Goal: Transaction & Acquisition: Purchase product/service

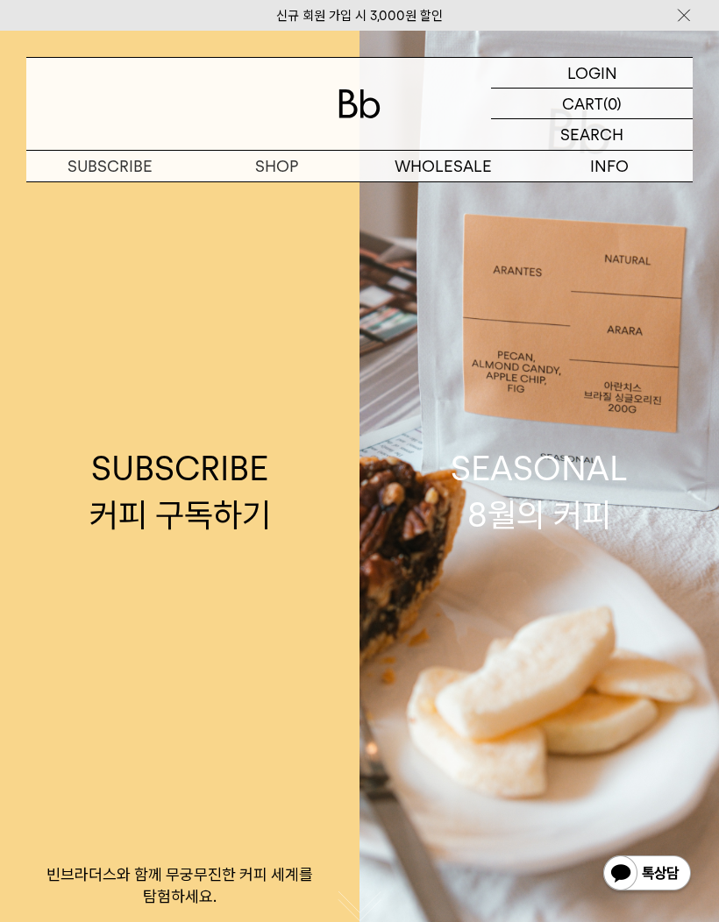
click at [687, 13] on img at bounding box center [684, 15] width 18 height 18
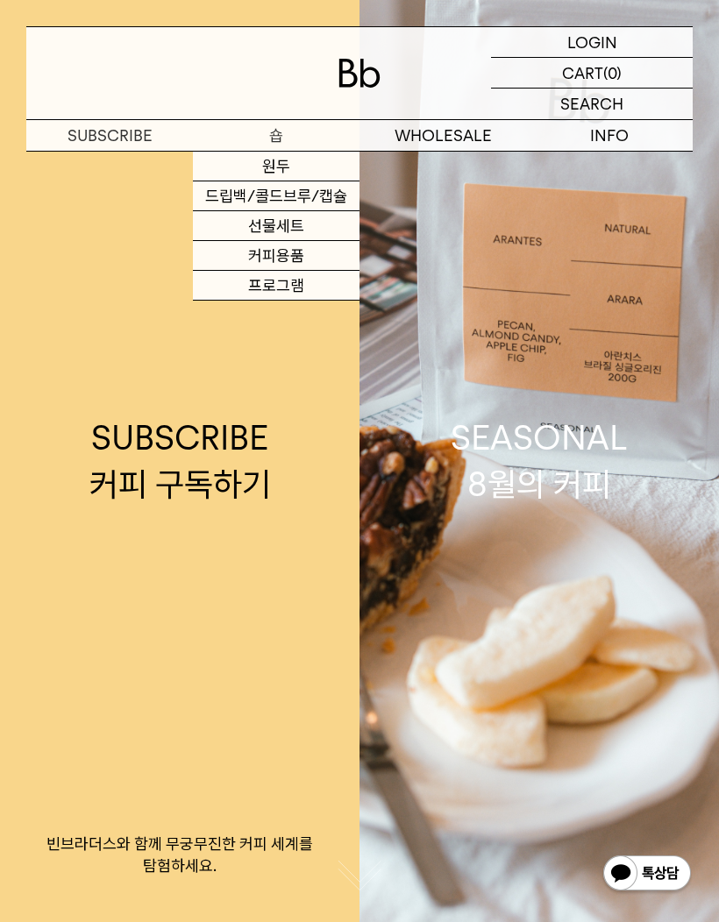
click at [280, 168] on link "원두" at bounding box center [276, 167] width 167 height 30
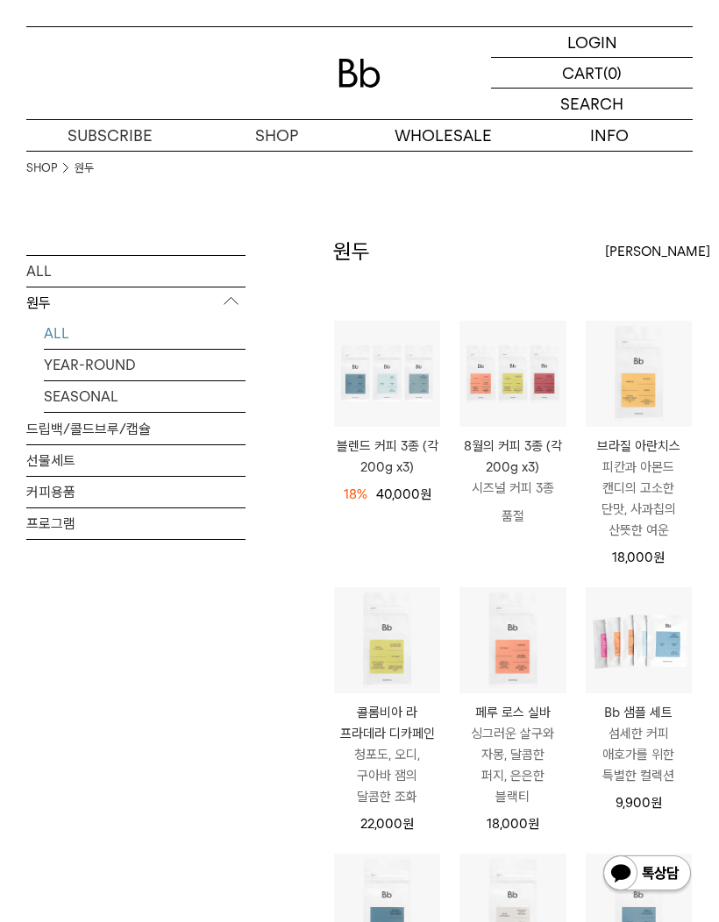
click at [680, 245] on div "최신순" at bounding box center [649, 252] width 88 height 32
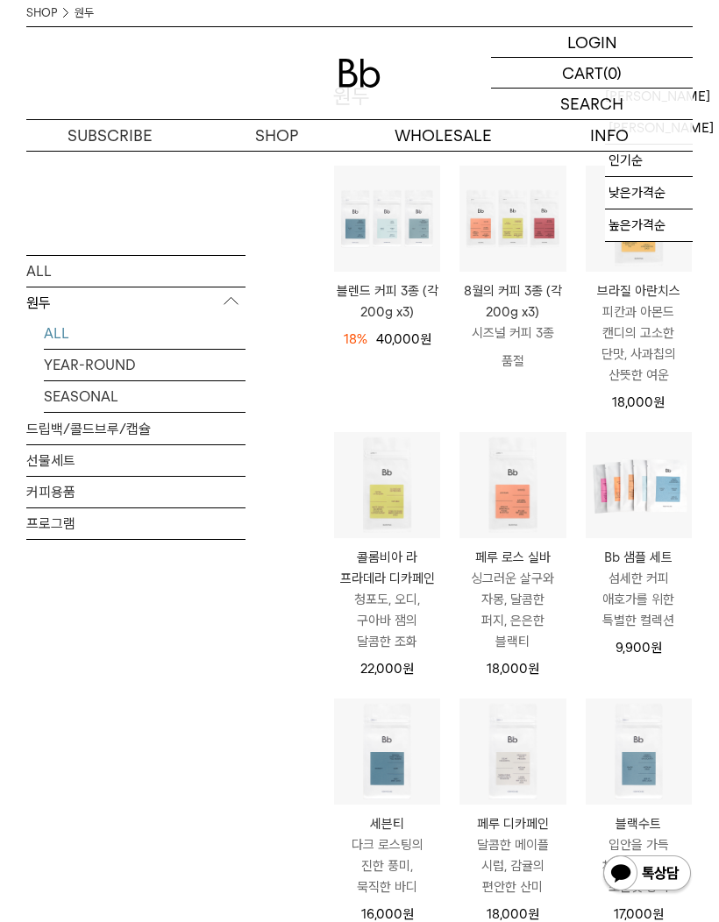
scroll to position [163, 0]
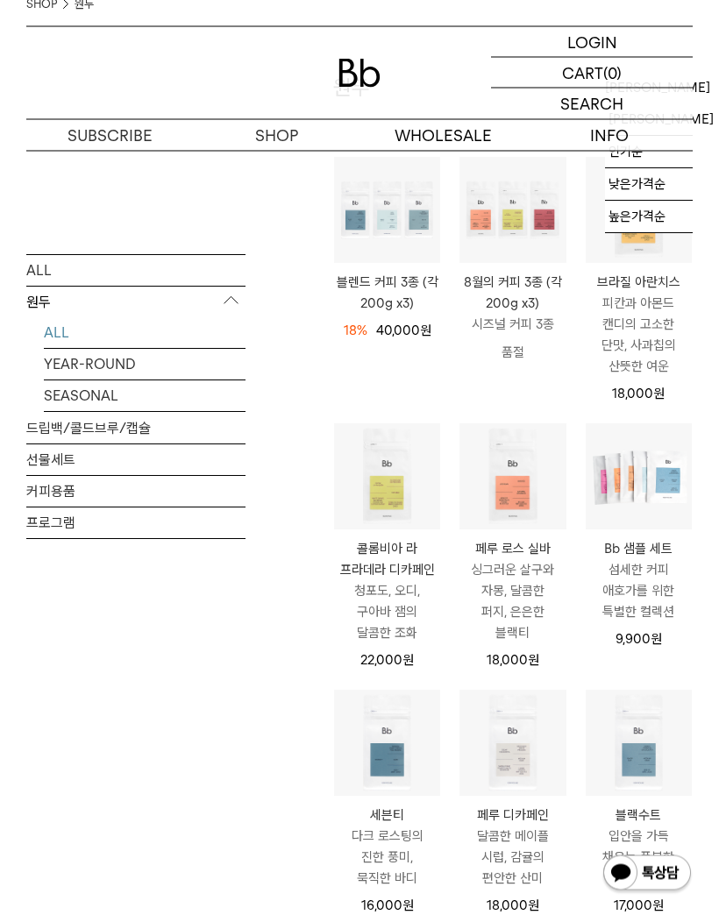
click at [517, 547] on p "페루 로스 실바" at bounding box center [512, 549] width 106 height 21
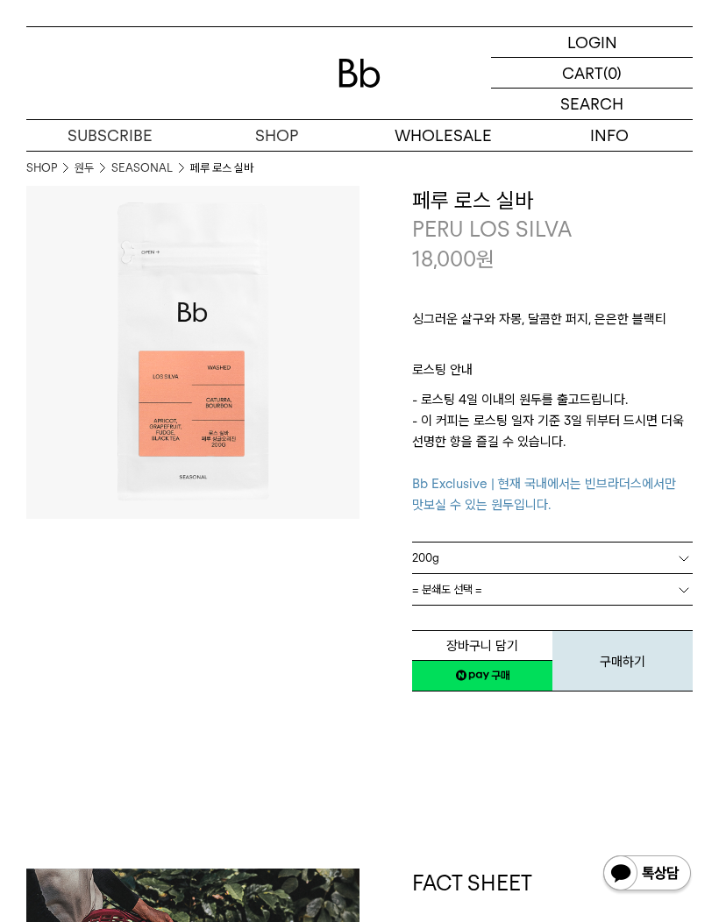
click at [691, 577] on link "= 분쇄도 선택 =" at bounding box center [552, 589] width 281 height 31
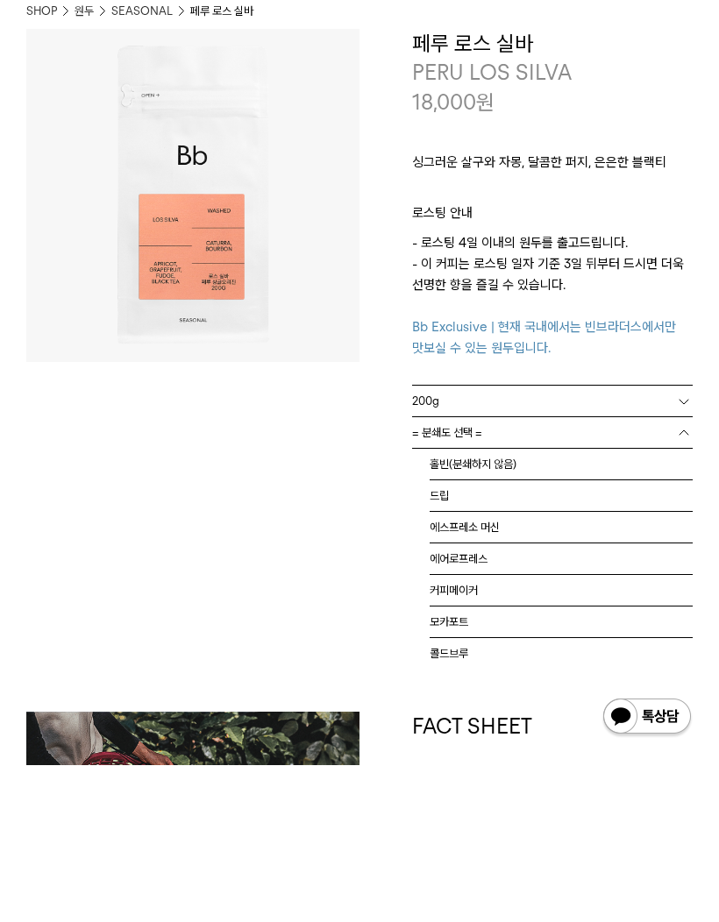
scroll to position [157, 0]
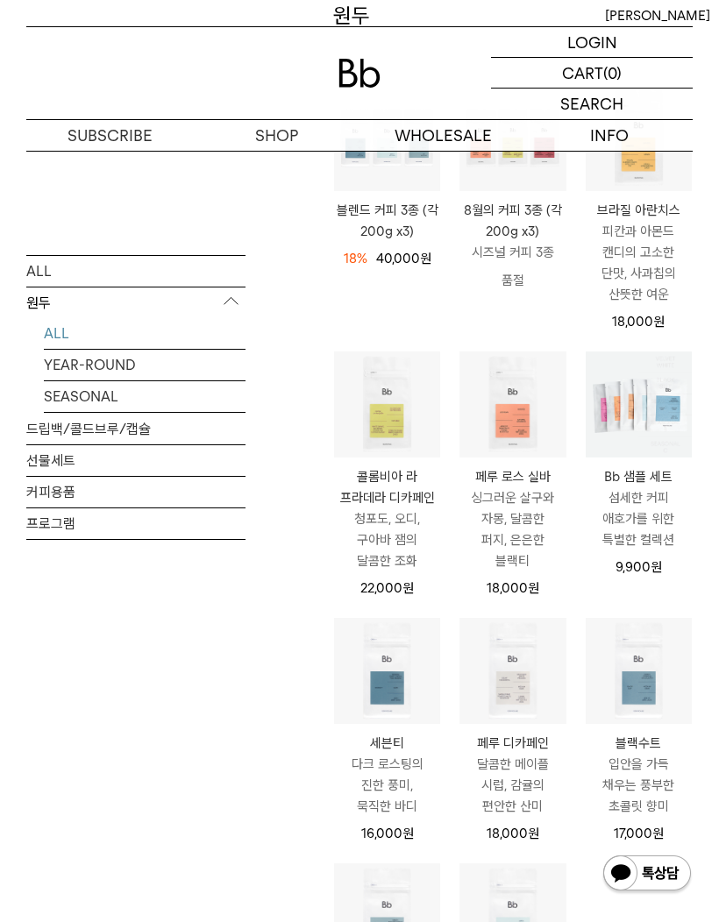
click at [664, 481] on p "Bb 샘플 세트" at bounding box center [639, 476] width 106 height 21
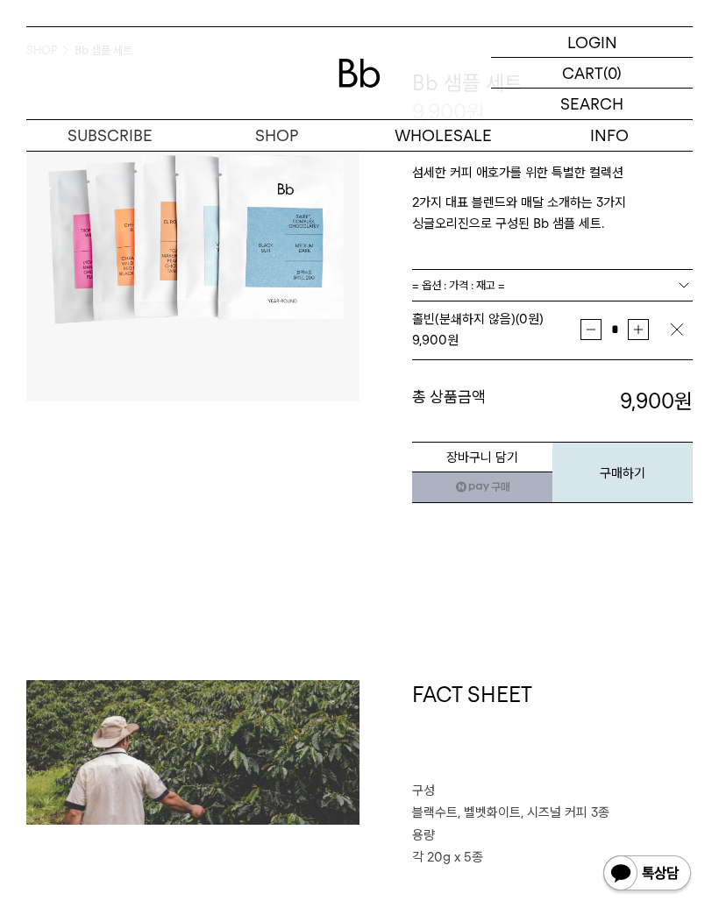
scroll to position [117, 0]
